Goal: Transaction & Acquisition: Obtain resource

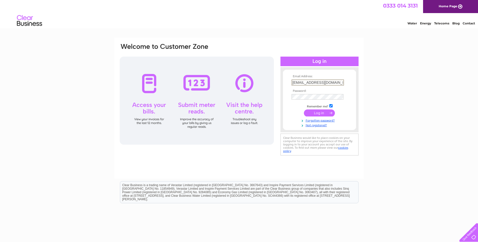
type input "[EMAIL_ADDRESS][DOMAIN_NAME]"
click at [304, 110] on input "submit" at bounding box center [319, 113] width 31 height 7
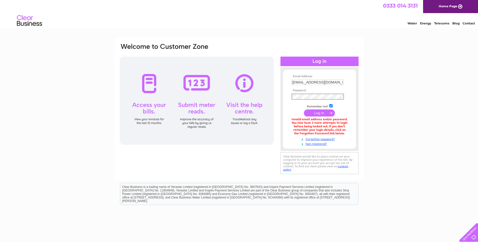
click at [304, 110] on input "submit" at bounding box center [319, 113] width 31 height 7
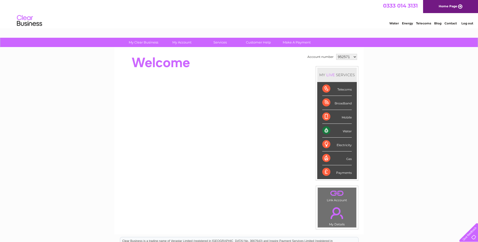
drag, startPoint x: 108, startPoint y: 100, endPoint x: 87, endPoint y: 83, distance: 27.2
click at [102, 96] on div "My Clear Business Login Details My Details My Preferences Link Account My Accou…" at bounding box center [239, 179] width 478 height 283
click at [63, 17] on div "Water Energy Telecoms Blog Contact Log out" at bounding box center [239, 21] width 478 height 16
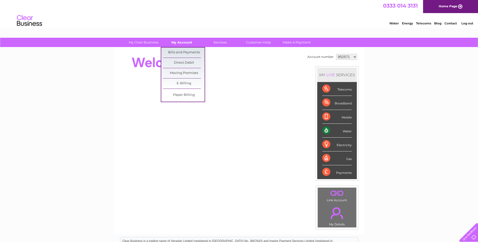
click at [178, 42] on link "My Account" at bounding box center [182, 42] width 42 height 9
click at [174, 50] on link "Bills and Payments" at bounding box center [184, 53] width 42 height 10
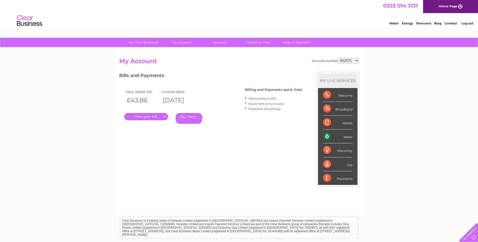
click at [147, 115] on link "." at bounding box center [146, 116] width 44 height 7
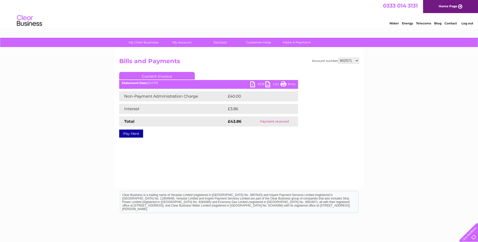
click at [256, 84] on link "PDF" at bounding box center [257, 84] width 15 height 7
drag, startPoint x: 244, startPoint y: 151, endPoint x: 246, endPoint y: 146, distance: 5.3
click at [244, 151] on div "Account number 952571 1058356 1116108 1117208 1119871 Bills and Payments Curren…" at bounding box center [238, 118] width 249 height 141
click at [356, 60] on select "952571 1058356 1116108 1117208 1119871" at bounding box center [348, 61] width 21 height 6
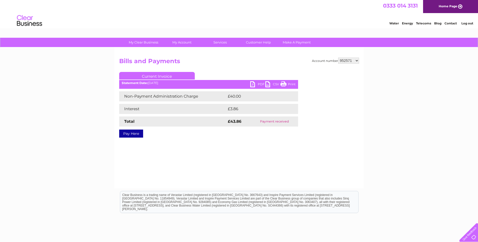
select select "1058356"
click at [338, 58] on select "952571 1058356 1116108 1117208 1119871" at bounding box center [348, 61] width 21 height 6
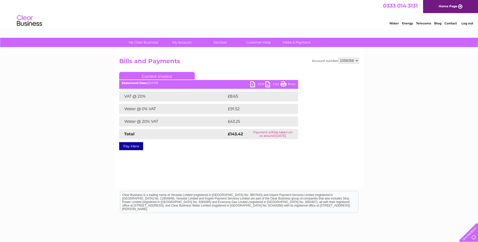
click at [338, 58] on select "952571 1058356 1116108 1117208 1119871" at bounding box center [348, 61] width 21 height 6
click at [255, 84] on link "PDF" at bounding box center [257, 84] width 15 height 7
